Goal: Task Accomplishment & Management: Use online tool/utility

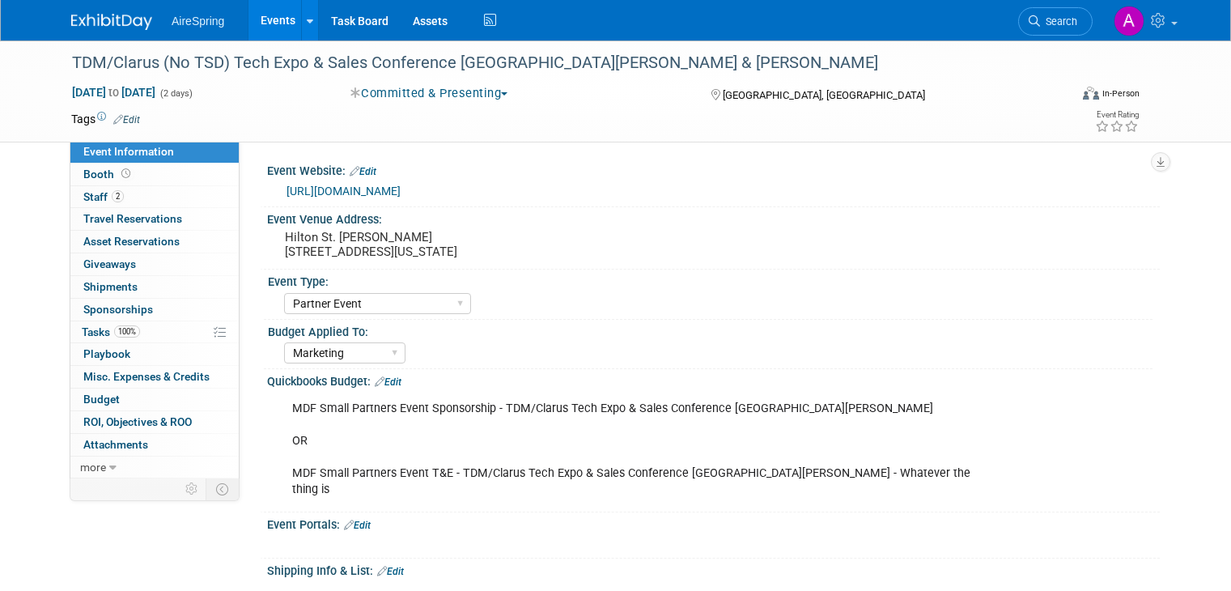
select select "Partner Event"
select select "Marketing"
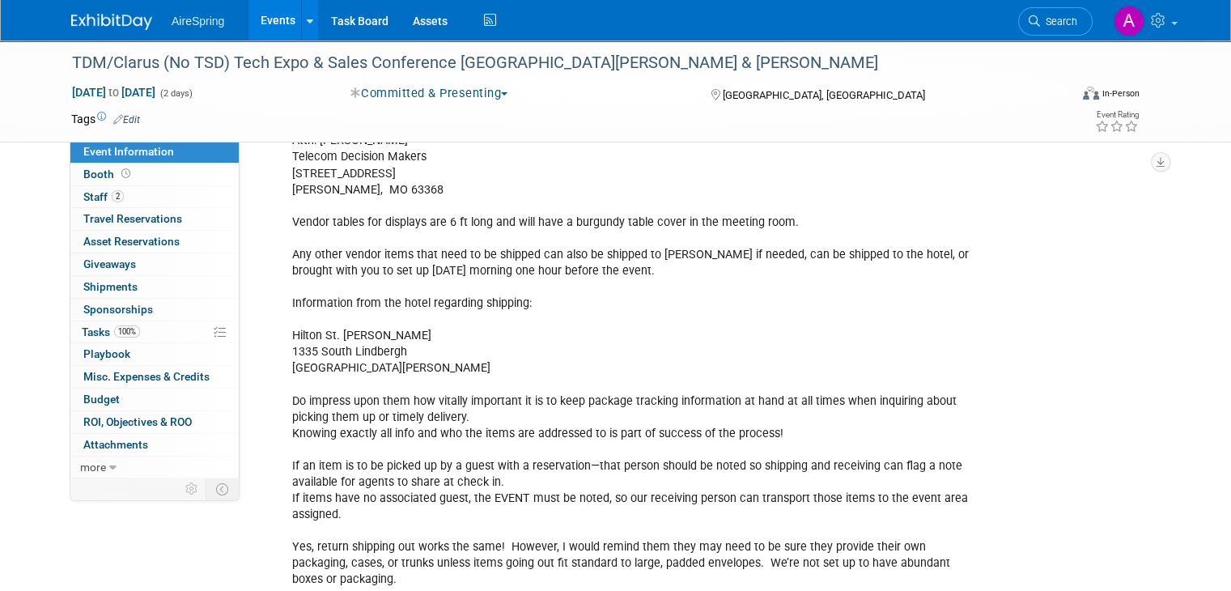
scroll to position [486, 0]
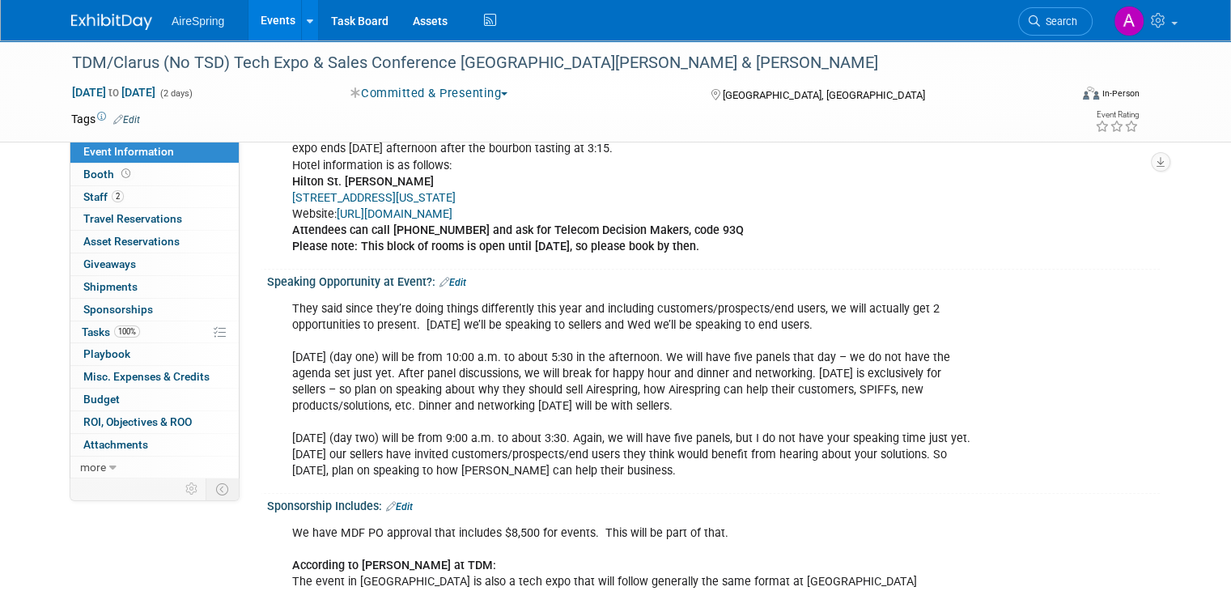
scroll to position [1538, 0]
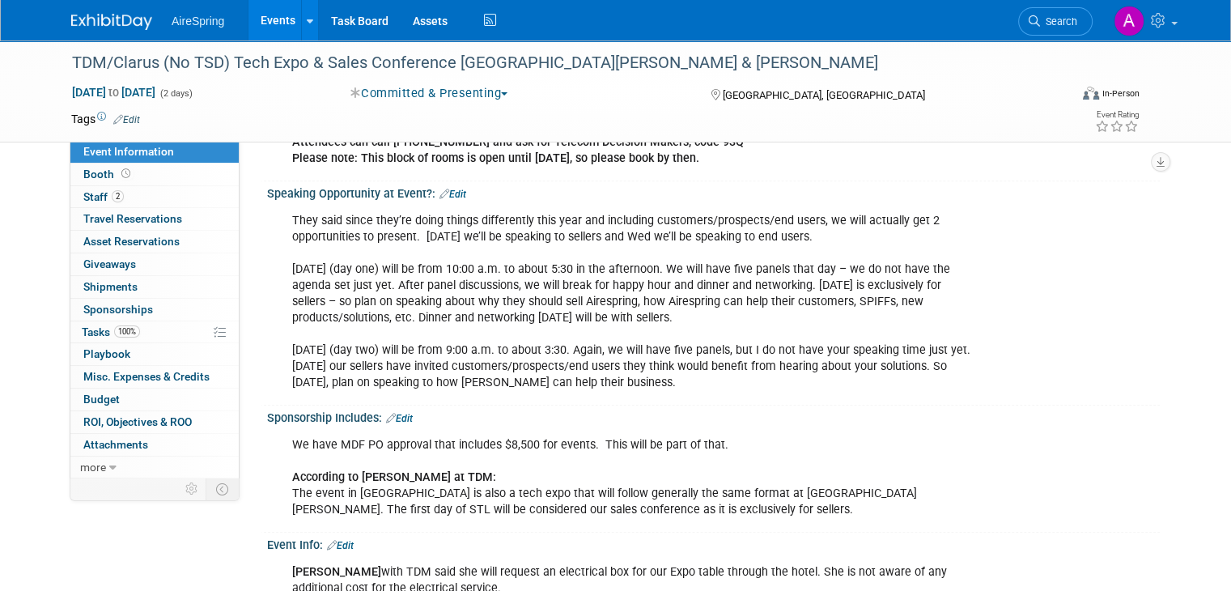
click at [699, 351] on div "They said since they’re doing things differently this year and including custom…" at bounding box center [634, 302] width 706 height 195
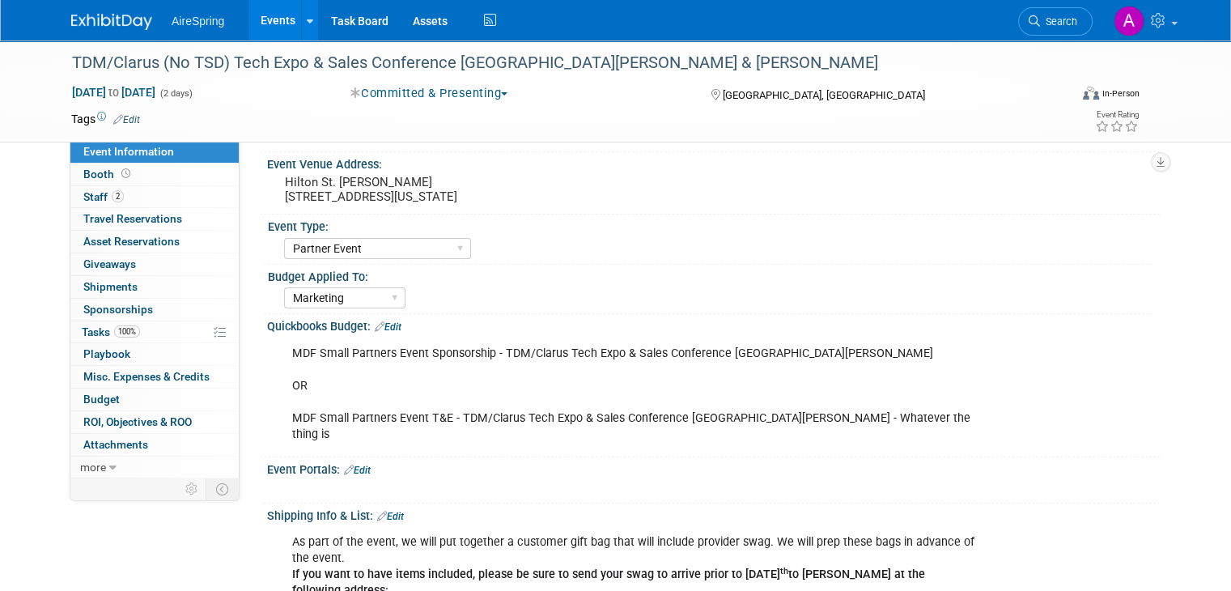
scroll to position [0, 0]
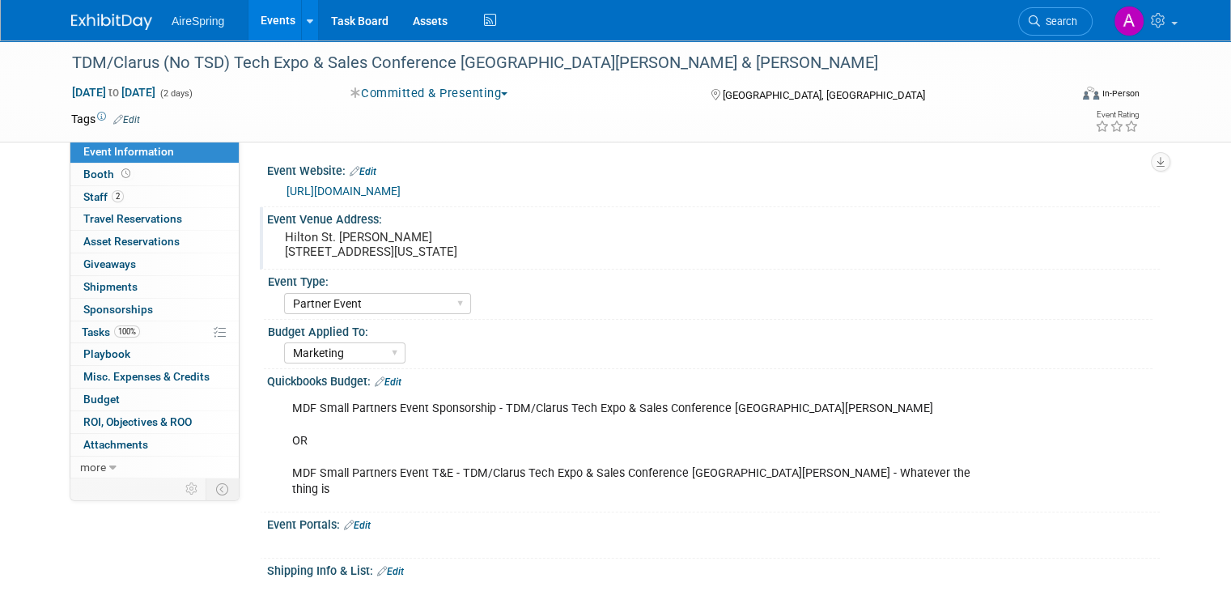
click at [411, 244] on pre "Hilton St. [PERSON_NAME] [STREET_ADDRESS][US_STATE]" at bounding box center [453, 244] width 337 height 29
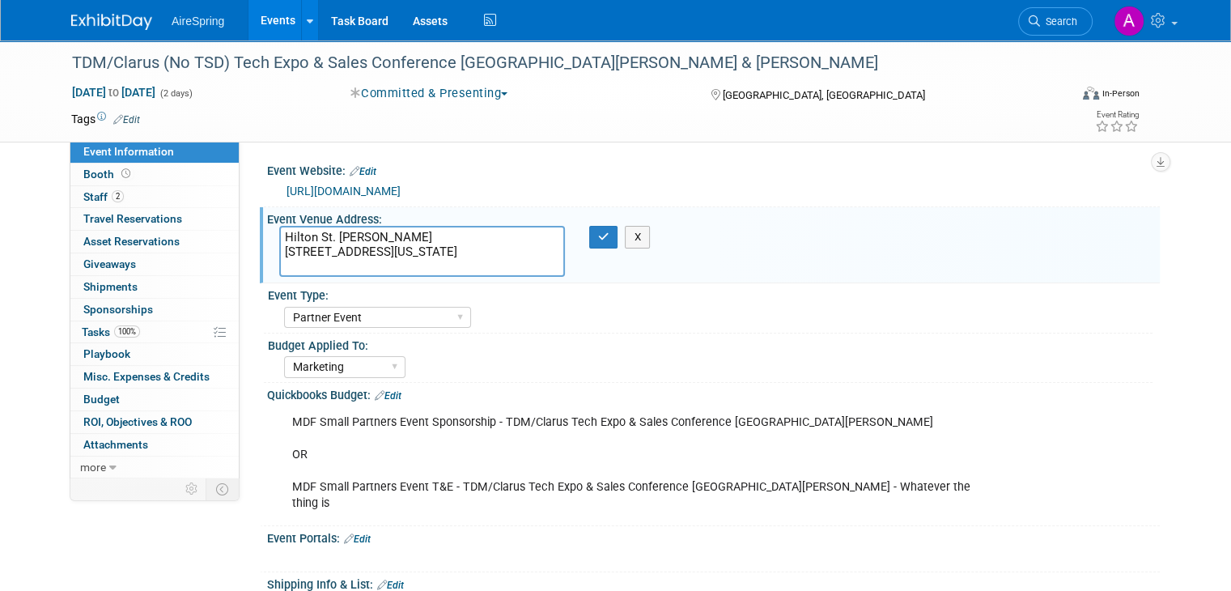
drag, startPoint x: 424, startPoint y: 270, endPoint x: 271, endPoint y: 250, distance: 154.2
click at [279, 250] on textarea "Hilton St. [PERSON_NAME] [STREET_ADDRESS][US_STATE]" at bounding box center [422, 251] width 286 height 51
click at [601, 234] on icon "button" at bounding box center [603, 236] width 11 height 11
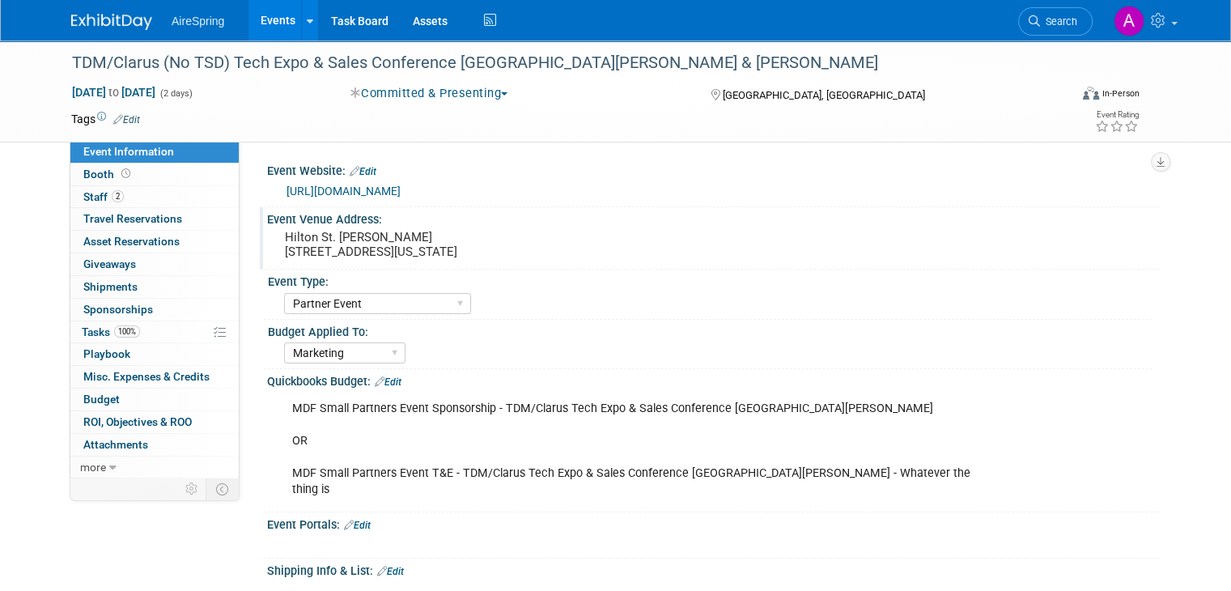
drag, startPoint x: 62, startPoint y: 532, endPoint x: 83, endPoint y: 516, distance: 25.9
click at [407, 270] on div "Event Type:" at bounding box center [710, 280] width 885 height 20
click at [420, 253] on pre "Hilton St. [PERSON_NAME] [STREET_ADDRESS][US_STATE]" at bounding box center [453, 244] width 337 height 29
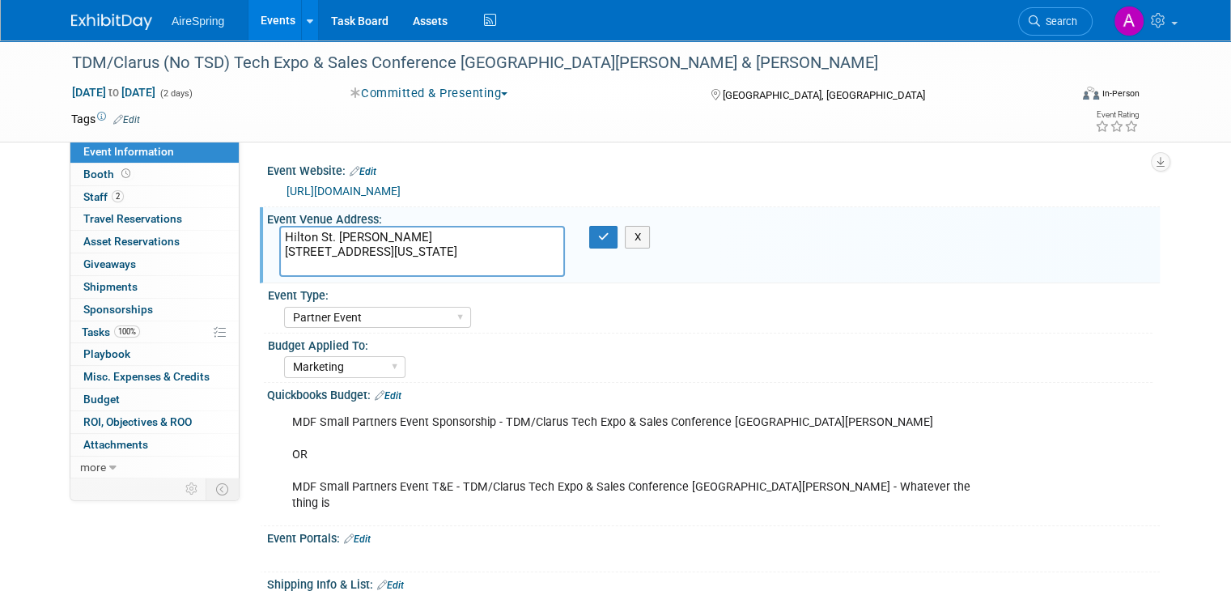
drag, startPoint x: 336, startPoint y: 267, endPoint x: 264, endPoint y: 232, distance: 80.0
click at [267, 232] on div "Hilton St. [PERSON_NAME] [STREET_ADDRESS][US_STATE]" at bounding box center [422, 251] width 310 height 51
click at [604, 236] on icon "button" at bounding box center [603, 236] width 11 height 11
